Goal: Navigation & Orientation: Go to known website

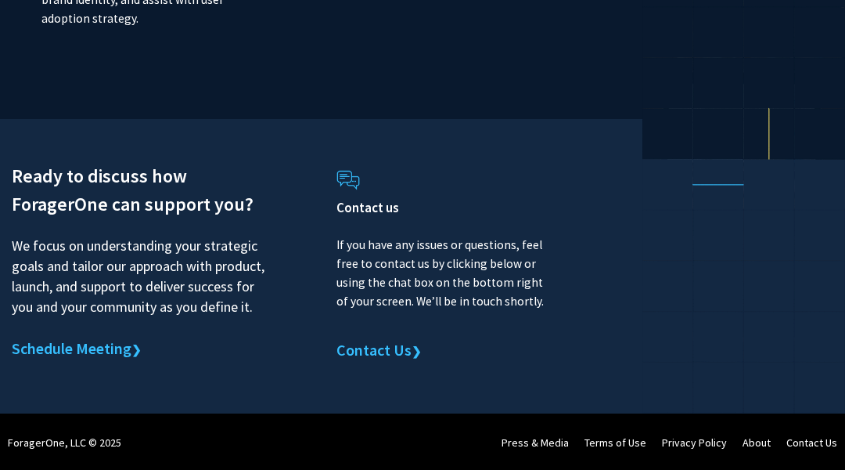
scroll to position [5207, 0]
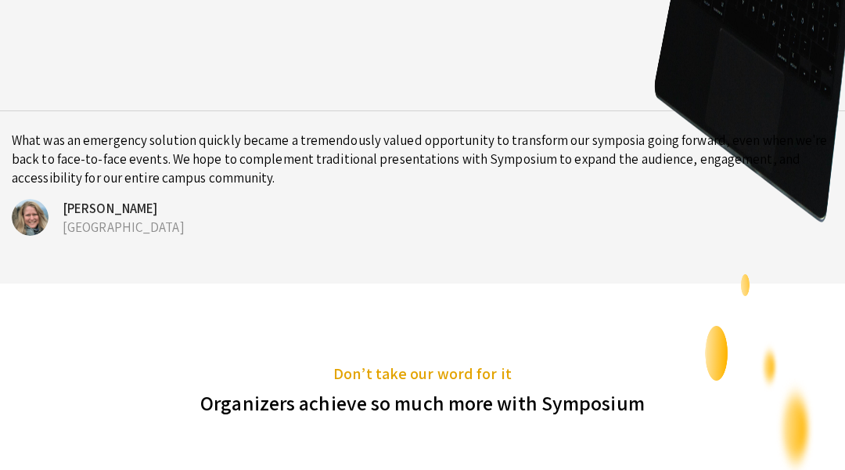
scroll to position [6061, 0]
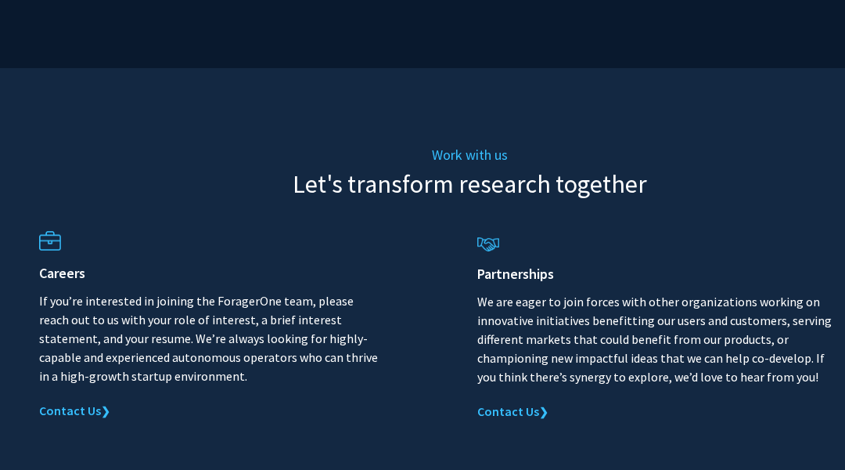
scroll to position [2759, 0]
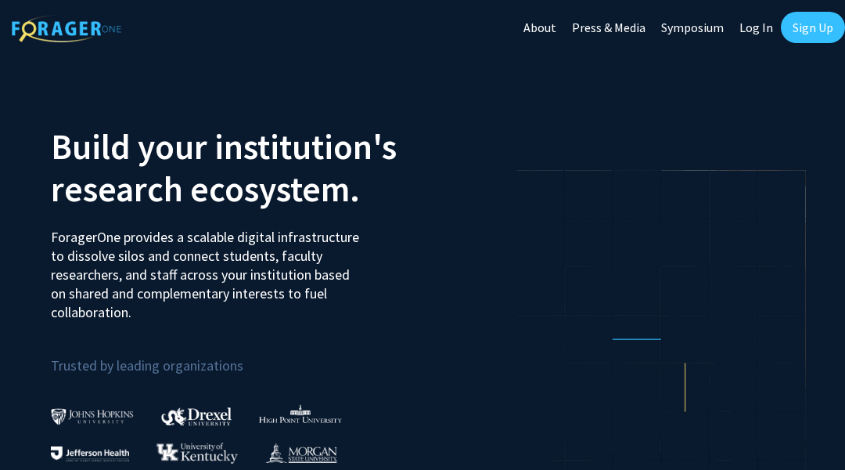
scroll to position [5216, 0]
